Goal: Information Seeking & Learning: Learn about a topic

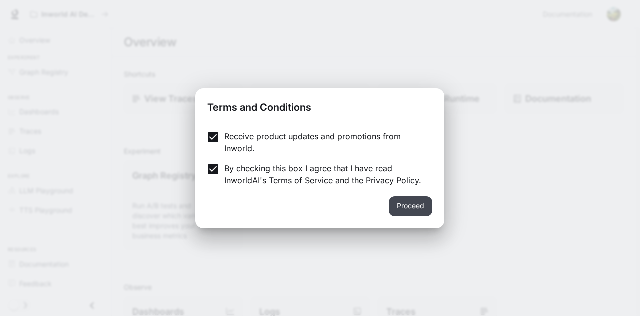
click at [416, 207] on button "Proceed" at bounding box center [411, 206] width 44 height 20
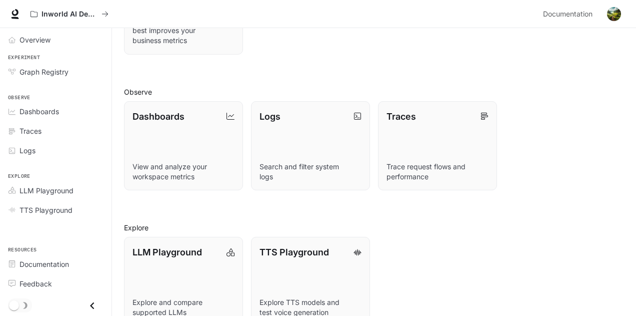
scroll to position [217, 0]
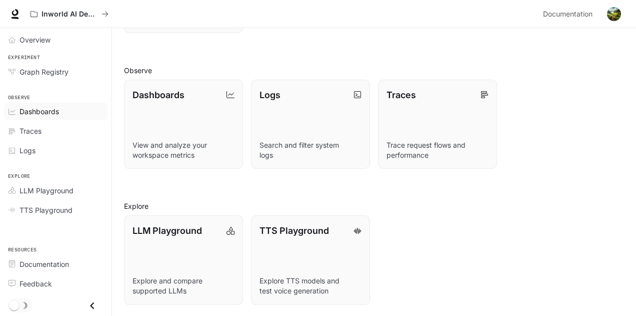
click at [50, 113] on span "Dashboards" at bounding box center [40, 111] width 40 height 11
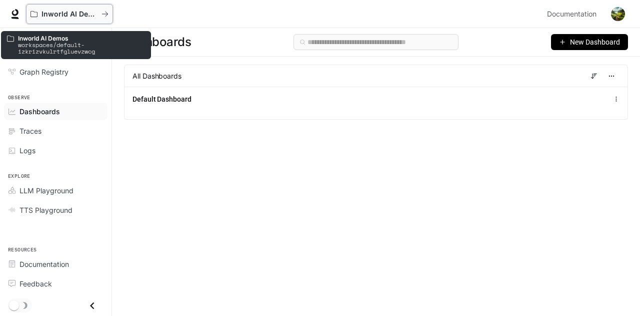
click at [67, 17] on p "Inworld AI Demos" at bounding box center [70, 14] width 56 height 9
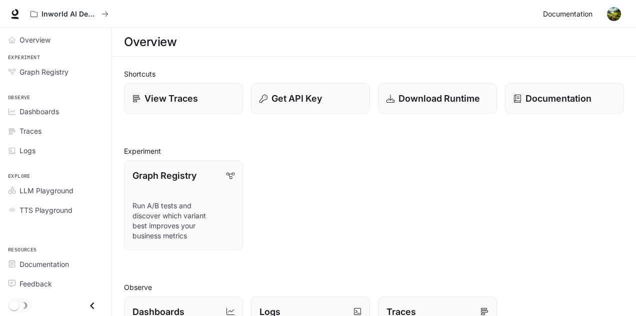
click at [568, 15] on span "Documentation" at bounding box center [568, 14] width 50 height 13
